Goal: Task Accomplishment & Management: Complete application form

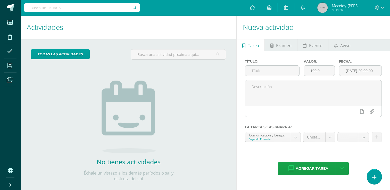
click at [373, 178] on icon at bounding box center [374, 177] width 5 height 6
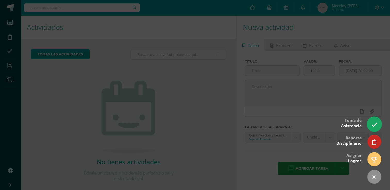
click at [377, 126] on link at bounding box center [374, 124] width 15 height 15
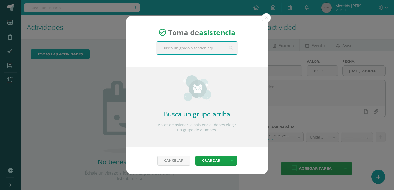
click at [202, 48] on input "text" at bounding box center [197, 48] width 82 height 13
type input "quinto"
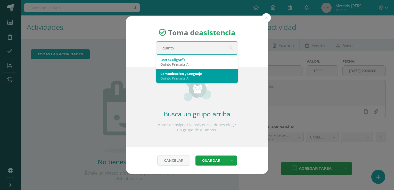
click at [195, 77] on div "Quinto Primaria 'A'" at bounding box center [196, 78] width 73 height 5
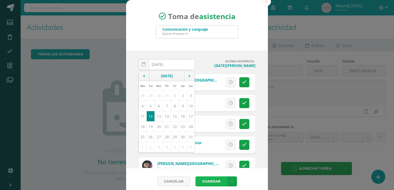
click at [210, 183] on button "Guardar" at bounding box center [210, 182] width 31 height 10
